Goal: Obtain resource: Obtain resource

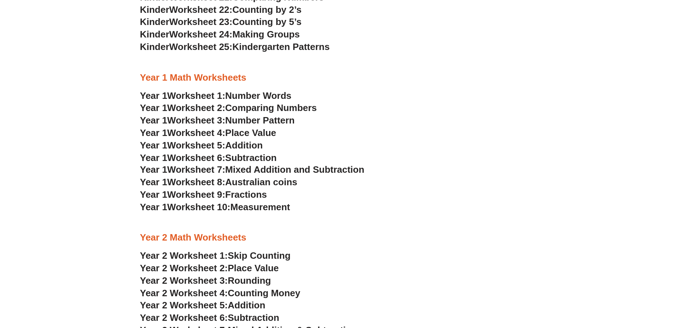
scroll to position [569, 0]
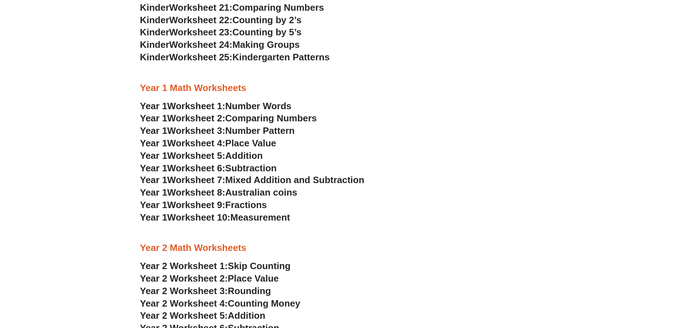
click at [260, 143] on span "Place Value" at bounding box center [250, 143] width 51 height 11
click at [195, 154] on span "Worksheet 5:" at bounding box center [196, 155] width 58 height 11
click at [225, 166] on span "Worksheet 6:" at bounding box center [196, 168] width 58 height 11
click at [216, 181] on span "Worksheet 7:" at bounding box center [196, 179] width 58 height 11
click at [200, 195] on span "Worksheet 8:" at bounding box center [196, 192] width 58 height 11
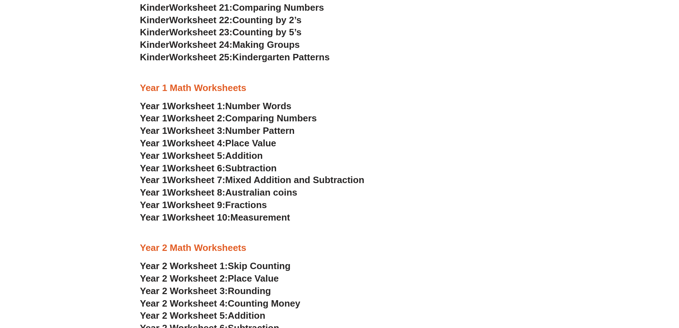
click at [248, 204] on span "Fractions" at bounding box center [246, 204] width 42 height 11
click at [227, 218] on span "Worksheet 10:" at bounding box center [198, 217] width 63 height 11
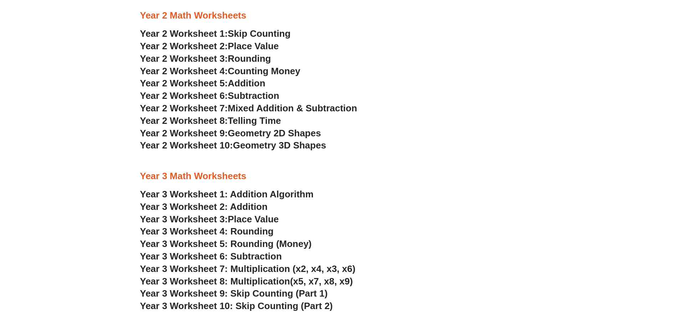
scroll to position [854, 0]
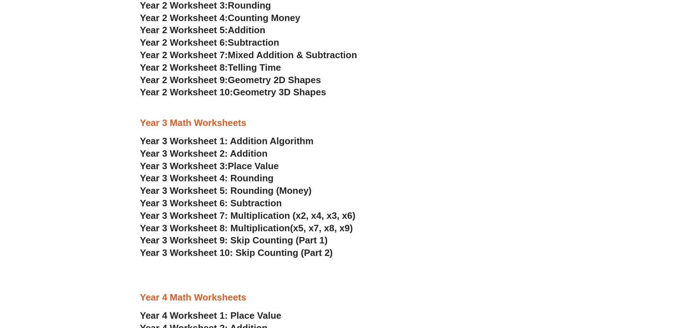
click at [306, 139] on link "Year 3 Worksheet 1: Addition Algorithm" at bounding box center [227, 141] width 174 height 11
click at [200, 153] on link "Year 3 Worksheet 2: Addition" at bounding box center [204, 153] width 128 height 11
click at [222, 168] on span "Year 3 Worksheet 3:" at bounding box center [184, 166] width 88 height 11
click at [244, 178] on span "Year 3 Worksheet 4: Rounding" at bounding box center [207, 178] width 134 height 11
click at [263, 190] on span "Year 3 Worksheet 5: Rounding (Money)" at bounding box center [226, 190] width 172 height 11
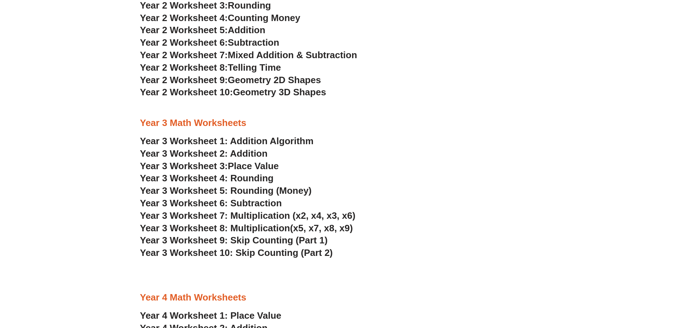
click at [247, 202] on span "Year 3 Worksheet 6: Subtraction" at bounding box center [211, 203] width 142 height 11
click at [236, 214] on span "Year 3 Worksheet 7: Multiplication (x2, x4, x3, x6)" at bounding box center [248, 215] width 216 height 11
click at [201, 228] on span "Year 3 Worksheet 8: Multiplication" at bounding box center [215, 228] width 150 height 11
click at [238, 238] on span "Year 3 Worksheet 9: Skip Counting (Part 1)" at bounding box center [234, 240] width 188 height 11
click at [195, 251] on span "Year 3 Worksheet 10: Skip Counting (Part 2)" at bounding box center [236, 252] width 193 height 11
